Goal: Task Accomplishment & Management: Manage account settings

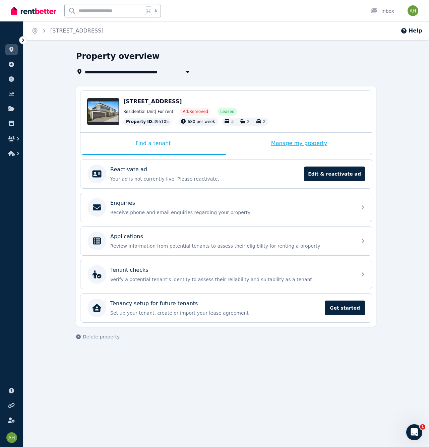
click at [299, 142] on div "Manage my property" at bounding box center [299, 144] width 146 height 22
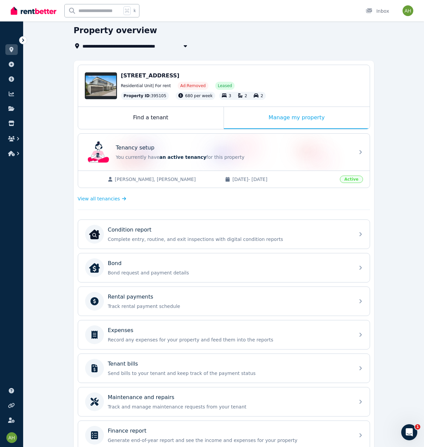
scroll to position [58, 0]
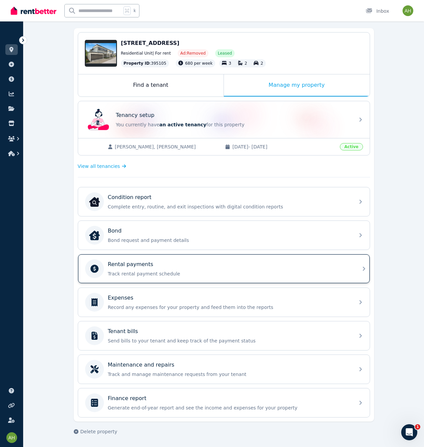
click at [357, 267] on div "Rental payments Track rental payment schedule" at bounding box center [224, 268] width 292 height 29
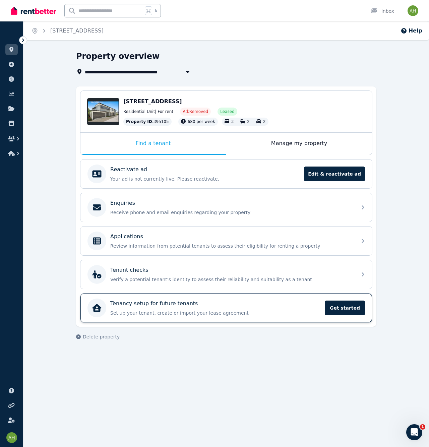
click at [208, 303] on div "Tenancy setup for future tenants" at bounding box center [215, 304] width 210 height 8
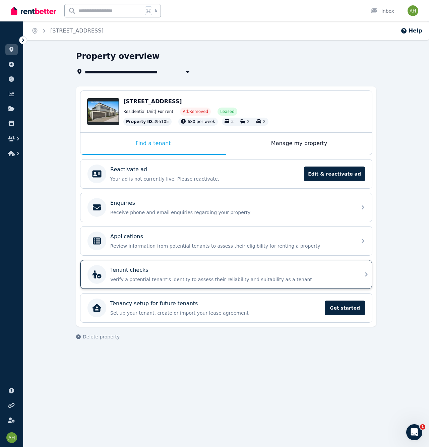
click at [255, 279] on p "Verify a potential tenant's identity to assess their reliability and suitabilit…" at bounding box center [231, 279] width 243 height 7
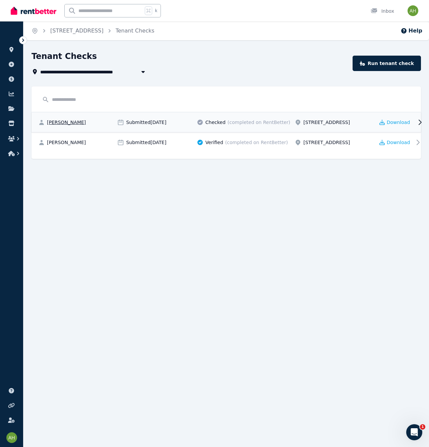
click at [69, 124] on span "[PERSON_NAME]" at bounding box center [66, 122] width 39 height 7
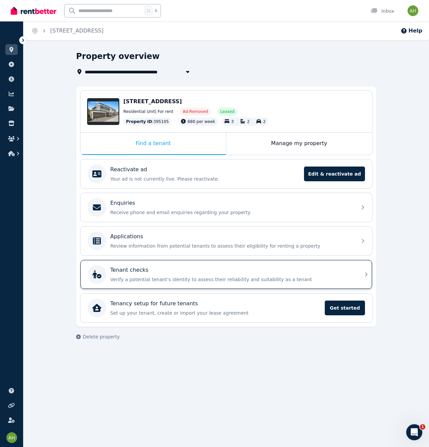
click at [173, 273] on div "Tenant checks" at bounding box center [231, 270] width 243 height 8
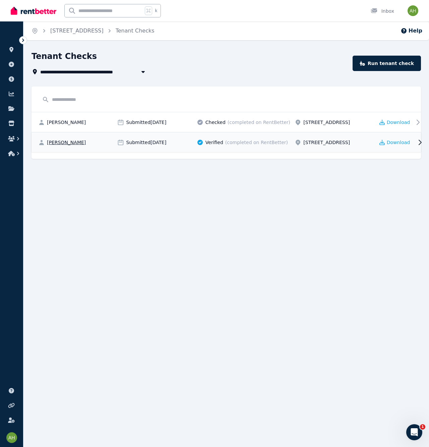
click at [212, 146] on span "Verified" at bounding box center [214, 142] width 18 height 7
click at [238, 146] on span "(completed on RentBetter)" at bounding box center [256, 142] width 63 height 7
click at [100, 27] on span "[STREET_ADDRESS]" at bounding box center [76, 31] width 53 height 8
click at [100, 31] on link "[STREET_ADDRESS]" at bounding box center [76, 30] width 53 height 6
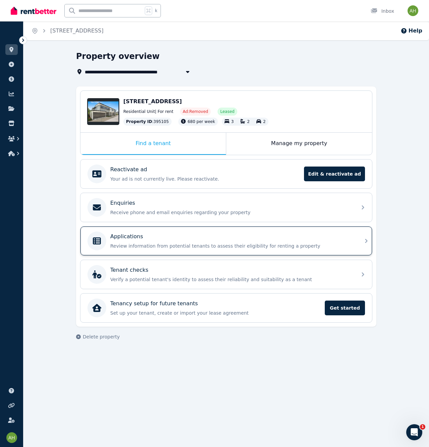
click at [133, 247] on p "Review information from potential tenants to assess their eligibility for renti…" at bounding box center [231, 246] width 243 height 7
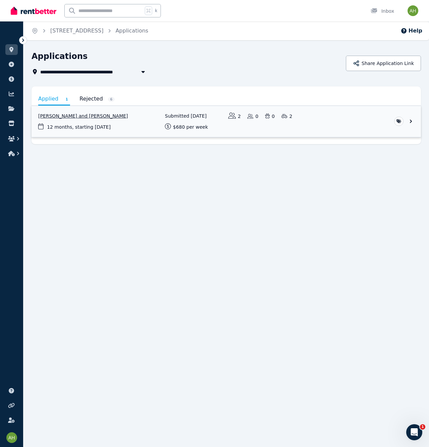
click at [85, 116] on link "View application: Ashlee Dobra and Daniel Dobra" at bounding box center [225, 121] width 389 height 31
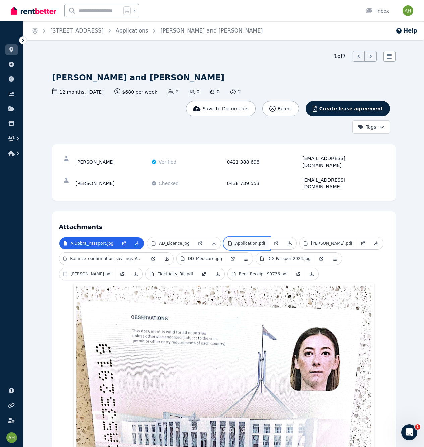
click at [235, 241] on p "Application.pdf" at bounding box center [250, 243] width 30 height 5
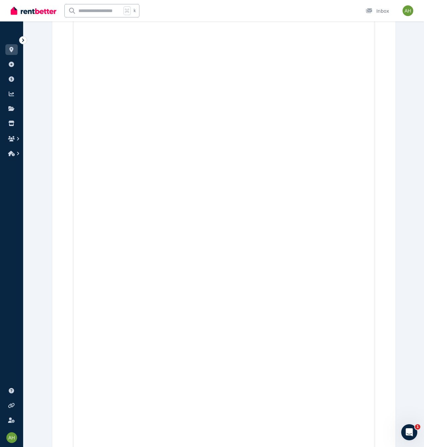
scroll to position [3717, 0]
